Goal: Find specific page/section: Find specific page/section

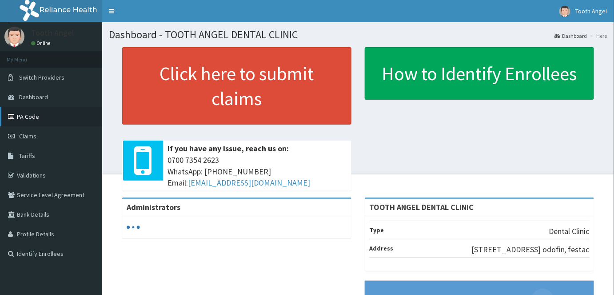
click at [49, 116] on link "PA Code" at bounding box center [51, 117] width 102 height 20
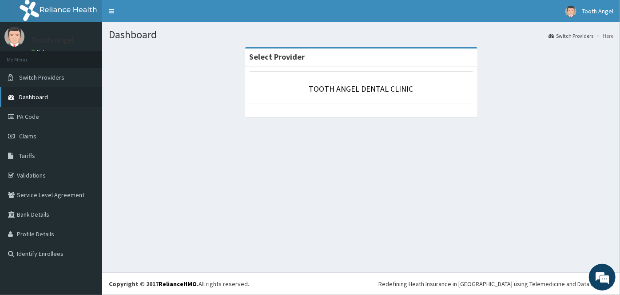
click at [43, 92] on link "Dashboard" at bounding box center [51, 97] width 102 height 20
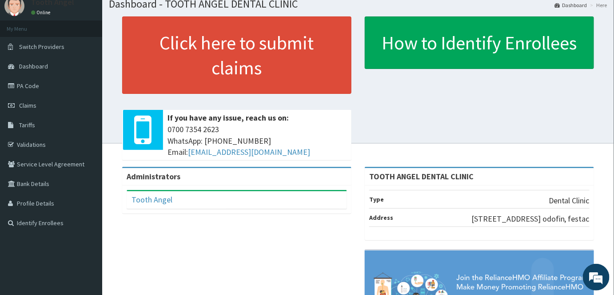
scroll to position [29, 0]
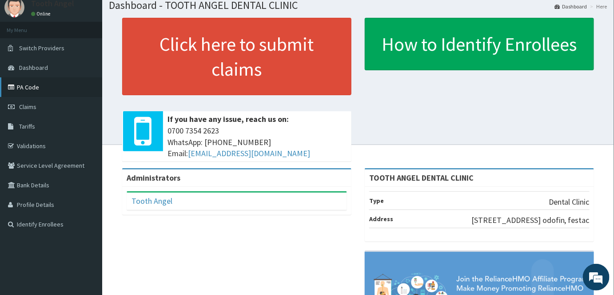
click at [32, 90] on link "PA Code" at bounding box center [51, 87] width 102 height 20
